Goal: Information Seeking & Learning: Learn about a topic

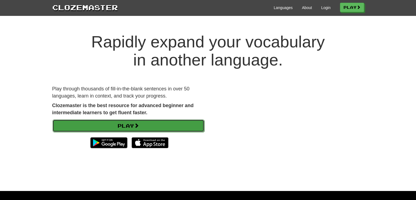
click at [129, 127] on link "Play" at bounding box center [129, 125] width 152 height 13
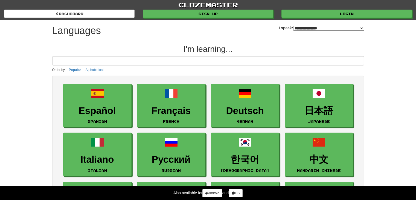
select select "*******"
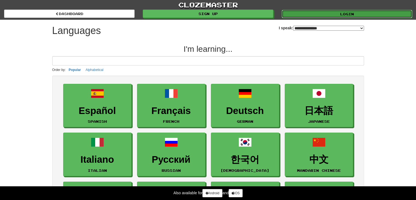
click at [328, 13] on link "Login" at bounding box center [347, 14] width 131 height 8
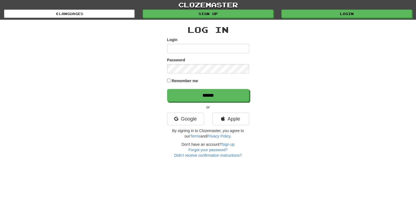
click at [192, 49] on input "Login" at bounding box center [208, 48] width 82 height 9
click at [191, 48] on input "Login" at bounding box center [208, 48] width 82 height 9
click at [182, 118] on link "Google" at bounding box center [185, 118] width 37 height 13
click at [182, 120] on link "Google" at bounding box center [185, 118] width 37 height 13
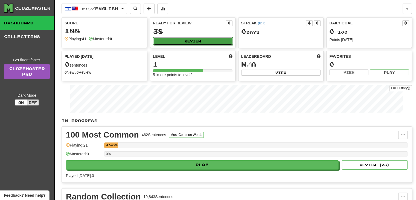
click at [215, 43] on button "Review" at bounding box center [193, 41] width 80 height 8
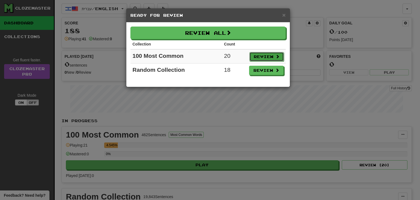
click at [259, 57] on button "Review" at bounding box center [267, 56] width 34 height 9
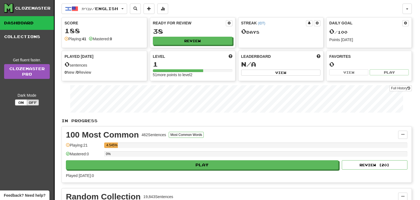
select select "**"
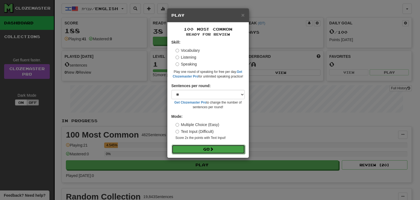
click at [188, 147] on button "Go" at bounding box center [208, 148] width 73 height 9
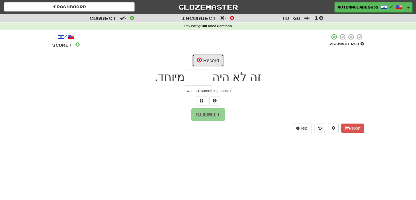
click at [209, 63] on button "Record" at bounding box center [207, 60] width 31 height 13
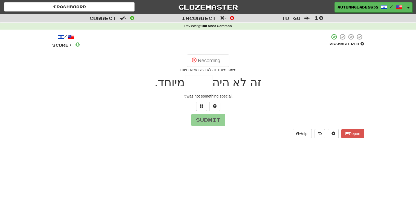
click at [268, 66] on div "Recording... משהו מיוחד זה לא היה משהו מיוחד" at bounding box center [208, 63] width 312 height 18
type input "****"
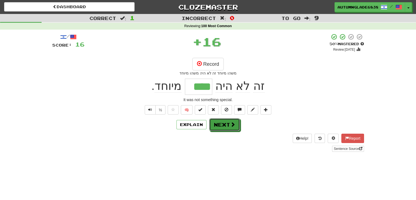
click at [232, 124] on span at bounding box center [232, 124] width 5 height 5
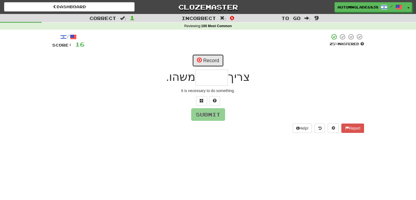
click at [212, 58] on button "Record" at bounding box center [207, 60] width 31 height 13
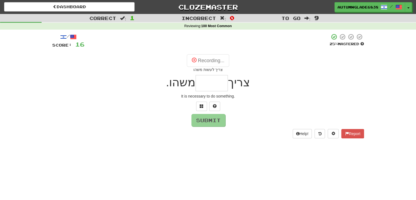
type input "*****"
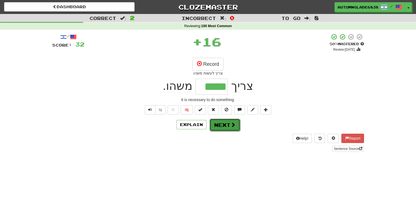
click at [220, 130] on button "Next" at bounding box center [225, 124] width 31 height 13
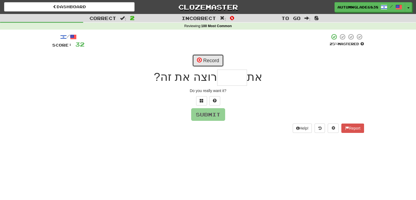
click at [216, 60] on button "Record" at bounding box center [207, 60] width 31 height 13
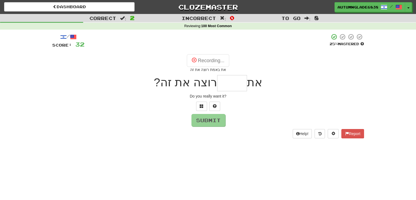
type input "****"
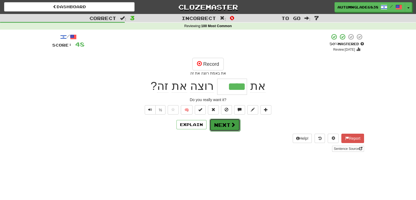
click at [228, 124] on button "Next" at bounding box center [225, 124] width 31 height 13
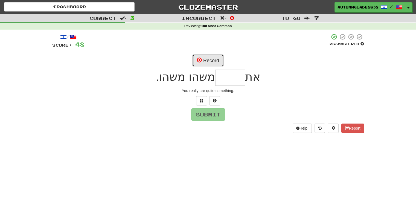
click at [214, 64] on button "Record" at bounding box center [207, 60] width 31 height 13
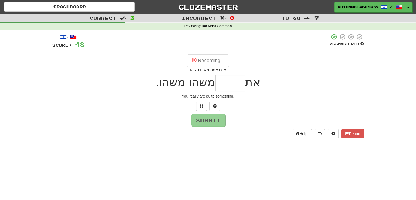
type input "****"
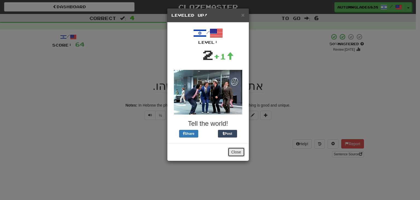
click at [235, 153] on button "Close" at bounding box center [236, 151] width 17 height 9
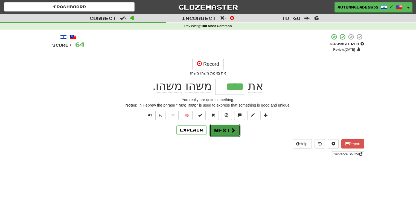
click at [227, 129] on button "Next" at bounding box center [225, 130] width 31 height 13
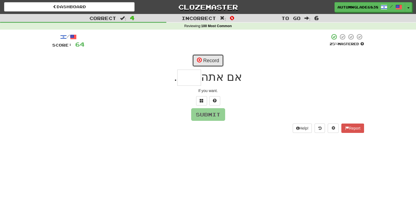
click at [215, 63] on button "Record" at bounding box center [207, 60] width 31 height 13
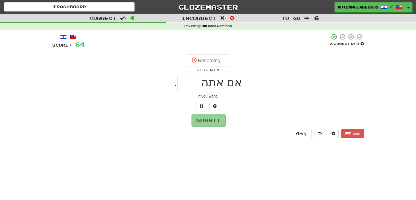
type input "****"
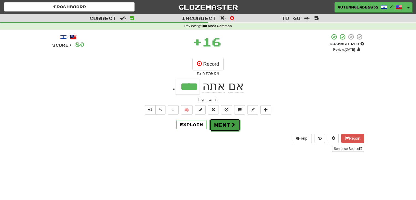
click at [228, 125] on button "Next" at bounding box center [225, 124] width 31 height 13
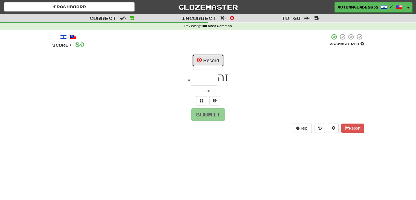
click at [206, 58] on button "Record" at bounding box center [207, 60] width 31 height 13
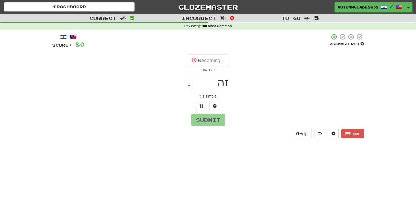
type input "****"
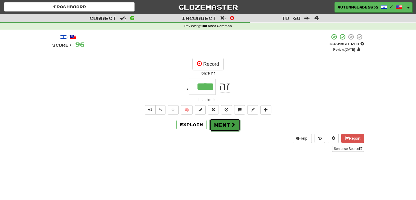
click at [225, 124] on button "Next" at bounding box center [225, 124] width 31 height 13
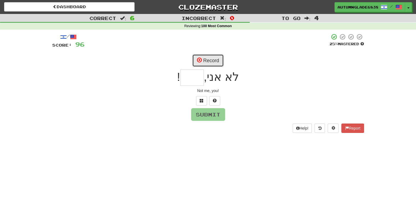
click at [205, 62] on button "Record" at bounding box center [207, 60] width 31 height 13
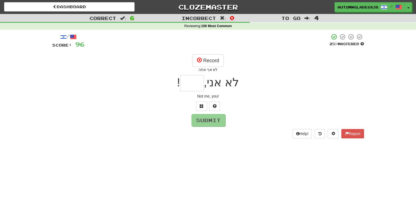
type input "***"
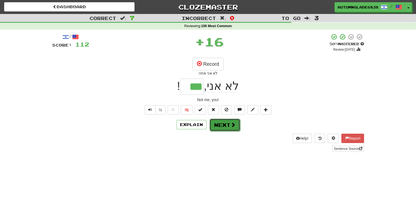
click at [227, 123] on button "Next" at bounding box center [225, 124] width 31 height 13
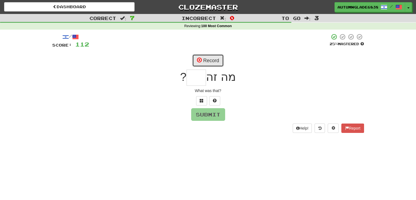
click at [214, 63] on button "Record" at bounding box center [207, 60] width 31 height 13
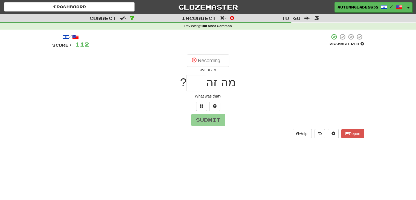
type input "***"
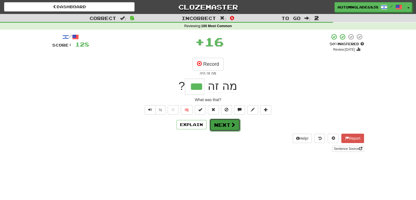
click at [225, 126] on button "Next" at bounding box center [225, 124] width 31 height 13
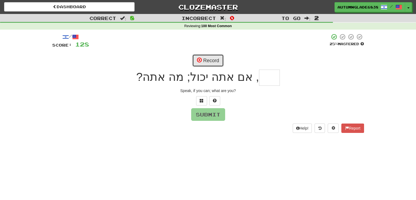
click at [212, 64] on button "Record" at bounding box center [207, 60] width 31 height 13
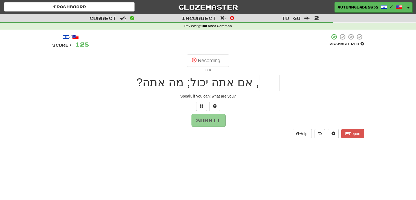
type input "***"
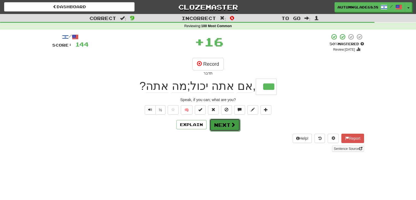
click at [231, 126] on span at bounding box center [233, 124] width 5 height 5
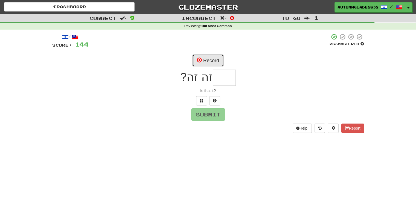
click at [211, 61] on button "Record" at bounding box center [207, 60] width 31 height 13
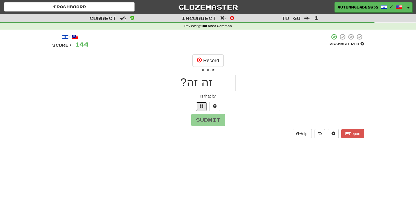
click at [205, 103] on button at bounding box center [201, 106] width 11 height 9
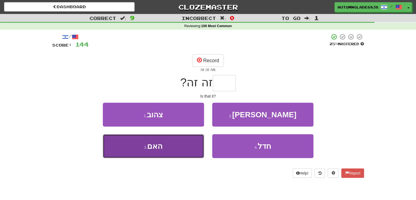
click at [176, 145] on button "3 . האם" at bounding box center [153, 146] width 101 height 24
type input "***"
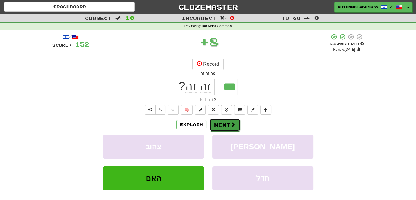
click at [224, 125] on button "Next" at bounding box center [225, 124] width 31 height 13
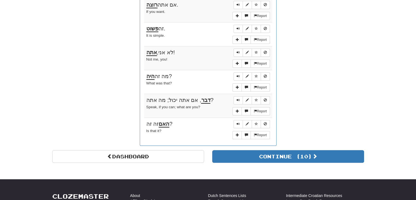
scroll to position [520, 0]
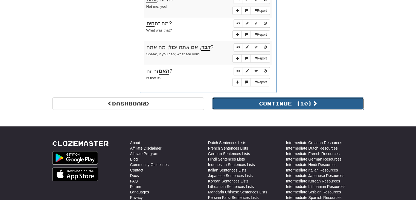
click at [252, 100] on button "Continue ( 10 )" at bounding box center [288, 103] width 152 height 13
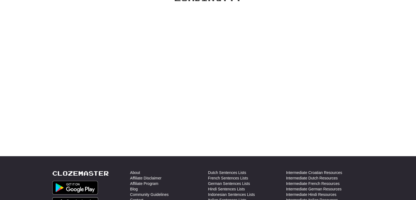
scroll to position [0, 0]
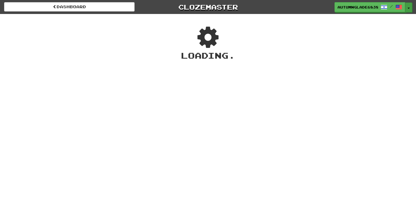
click at [409, 7] on button "Toggle Dropdown" at bounding box center [408, 7] width 7 height 10
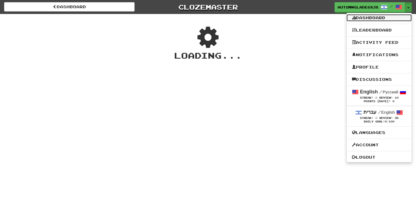
click at [384, 16] on link "Dashboard" at bounding box center [379, 17] width 65 height 7
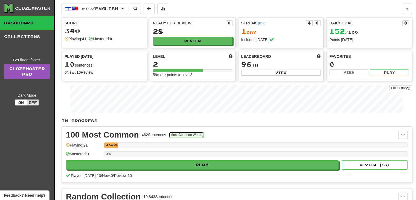
click at [183, 134] on button "Most Common Words" at bounding box center [186, 135] width 35 height 6
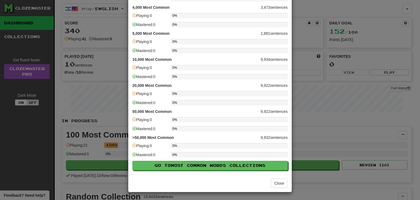
scroll to position [152, 0]
click at [264, 85] on p "20,000 Most Common 9,922 sentences" at bounding box center [209, 84] width 155 height 5
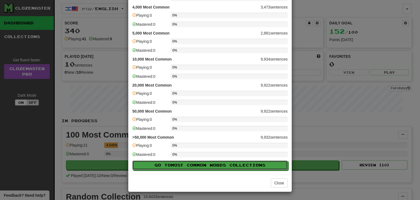
click at [219, 166] on span "Most Common Words" at bounding box center [200, 165] width 59 height 5
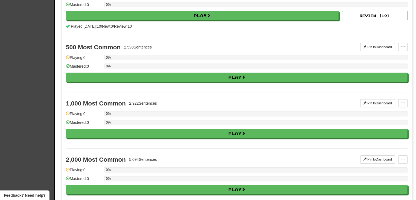
scroll to position [160, 0]
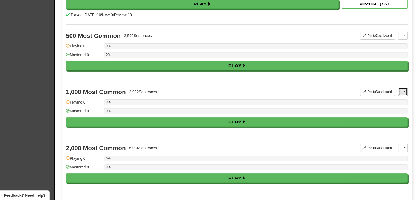
click at [404, 92] on button at bounding box center [402, 92] width 9 height 8
click at [389, 102] on span "Manage Sentences" at bounding box center [385, 101] width 33 height 4
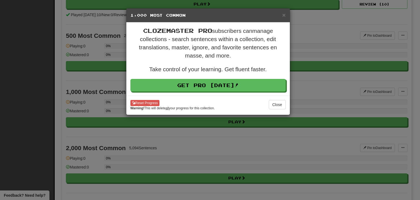
click at [287, 18] on div "× 1,000 Most Common" at bounding box center [208, 15] width 164 height 14
click at [286, 18] on div "× 1,000 Most Common" at bounding box center [208, 15] width 164 height 14
click at [285, 15] on span "×" at bounding box center [283, 15] width 3 height 6
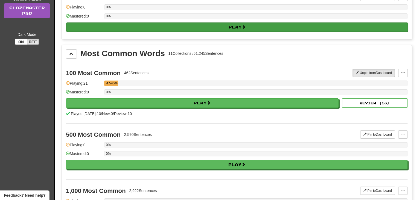
scroll to position [0, 0]
